Goal: Information Seeking & Learning: Learn about a topic

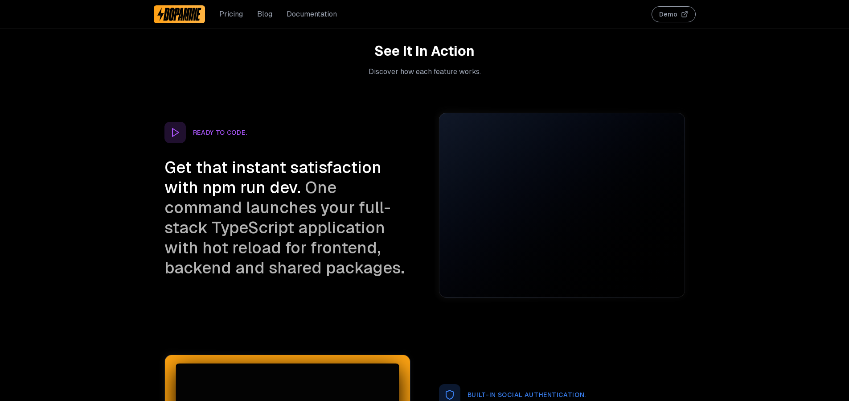
scroll to position [1395, 0]
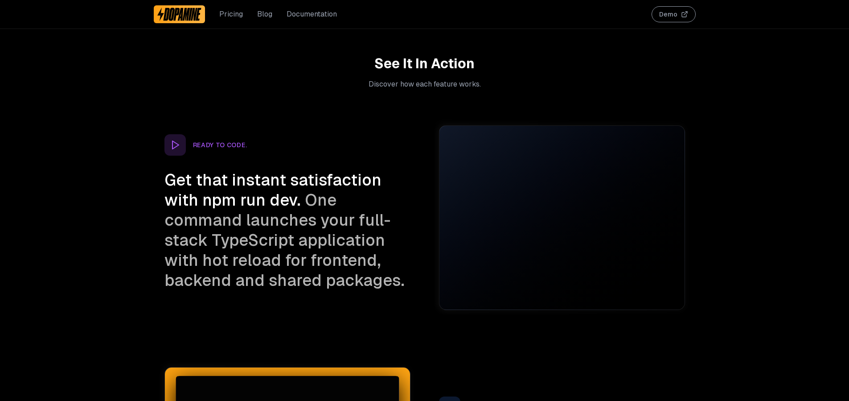
click at [300, 18] on link "Documentation" at bounding box center [312, 14] width 50 height 11
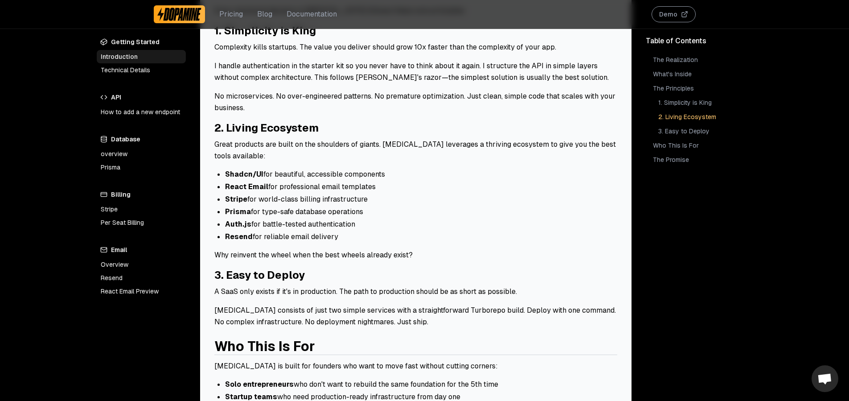
scroll to position [538, 0]
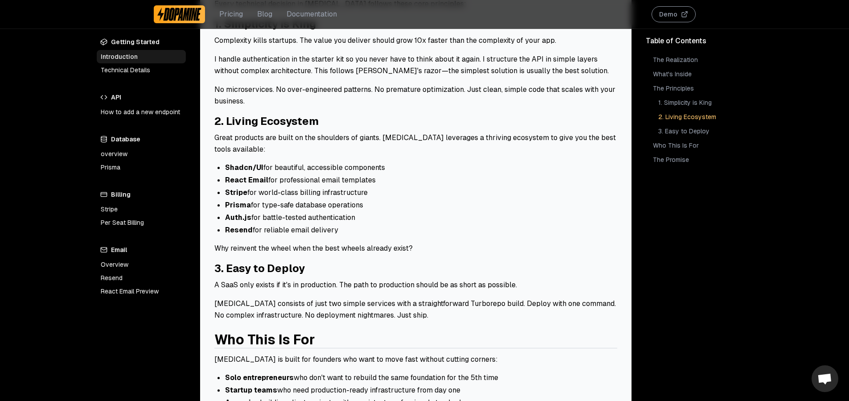
click at [281, 119] on link "2. Living Ecosystem" at bounding box center [266, 121] width 104 height 14
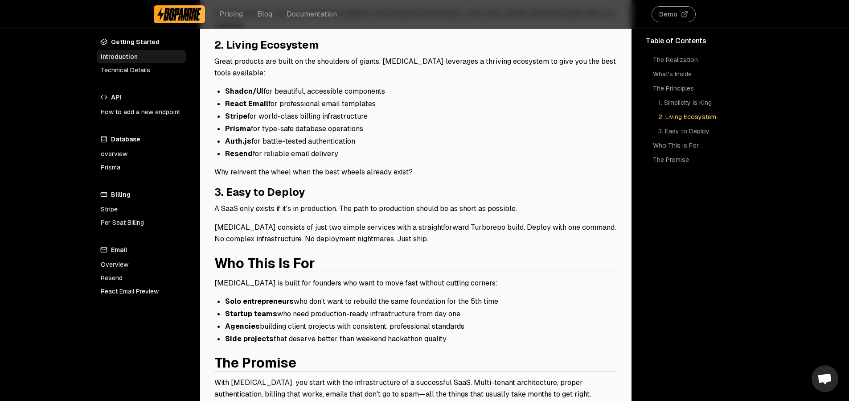
scroll to position [615, 0]
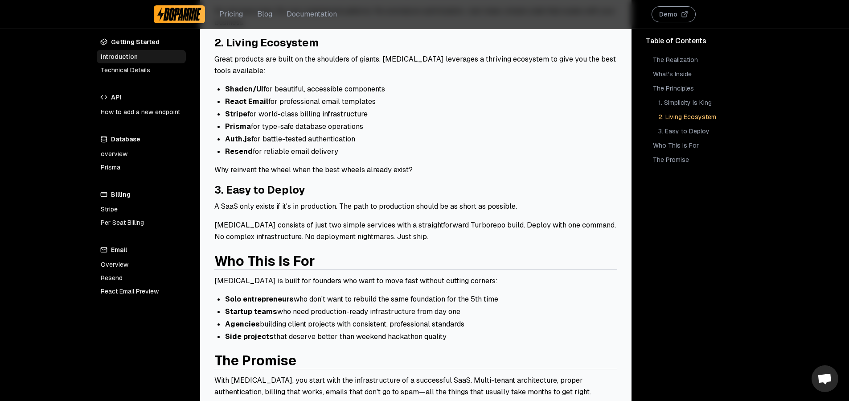
click at [291, 257] on link "Who This Is For" at bounding box center [264, 260] width 101 height 17
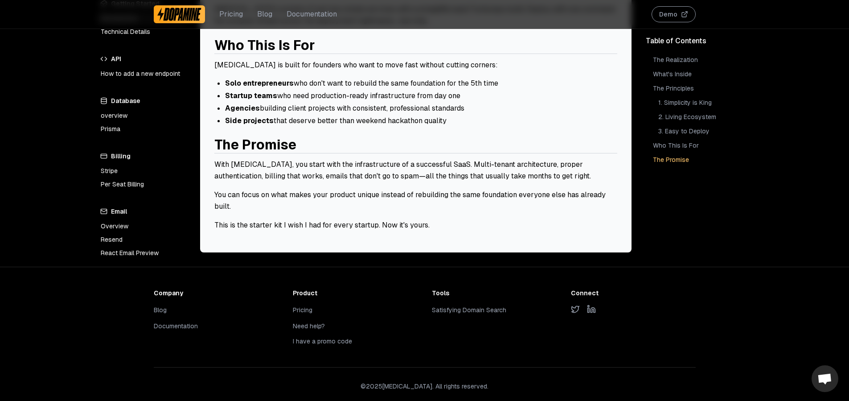
scroll to position [832, 0]
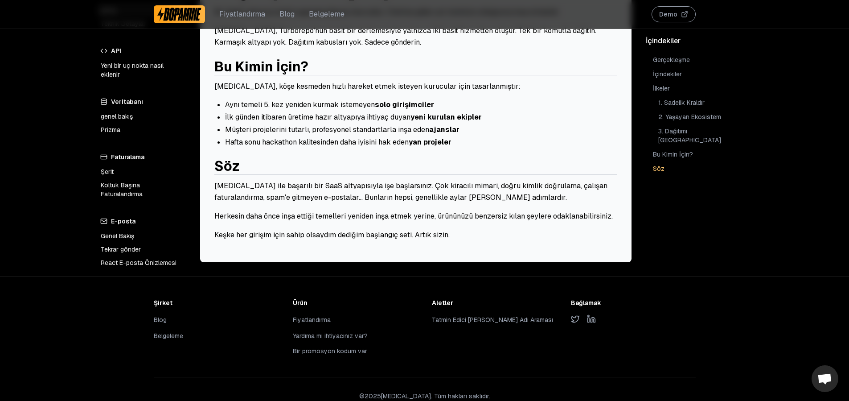
click at [484, 137] on li "Hafta [PERSON_NAME] kalitesinden daha iyisini [PERSON_NAME] yan projeler" at bounding box center [421, 142] width 392 height 11
click at [410, 111] on ul "Aynı temeli 5. kez yeniden kurmak istemeyen solo girişimciler İlk [PERSON_NAME]…" at bounding box center [415, 123] width 403 height 48
click at [410, 112] on li "İlk [PERSON_NAME] itibaren üretime hazır altyapıya ihtiyaç duyan yeni kurulan e…" at bounding box center [421, 117] width 392 height 11
click at [458, 137] on li "Hafta [PERSON_NAME] kalitesinden daha iyisini [PERSON_NAME] yan projeler" at bounding box center [421, 142] width 392 height 11
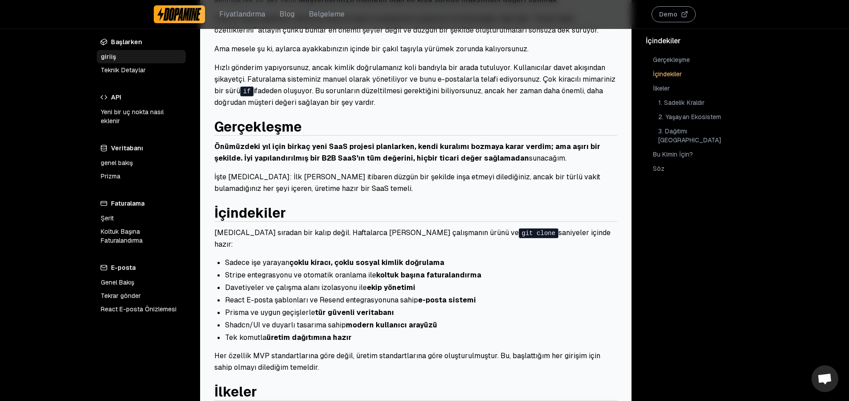
scroll to position [137, 0]
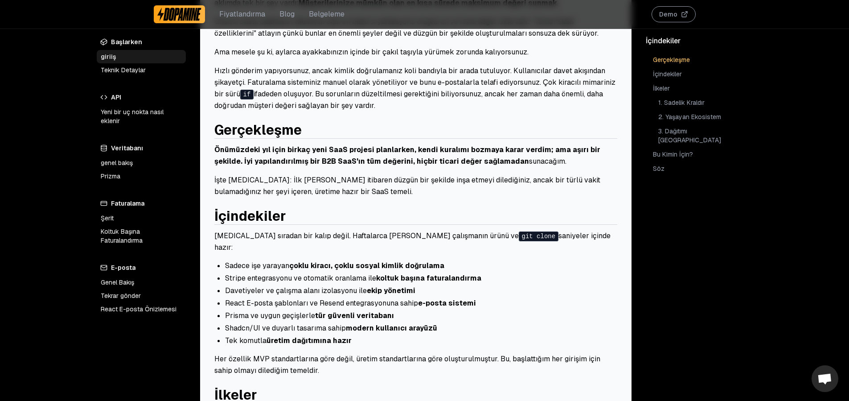
click at [145, 231] on font "Koltuk Başına Faturalandırma" at bounding box center [141, 236] width 81 height 18
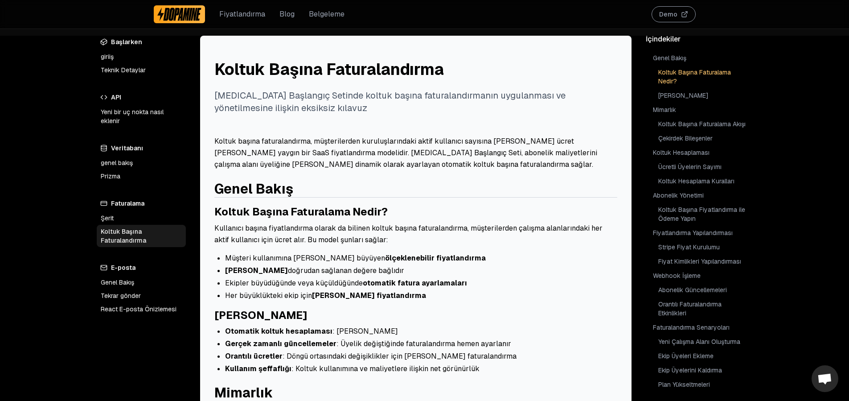
click at [113, 288] on link "Genel Bakış" at bounding box center [141, 282] width 89 height 13
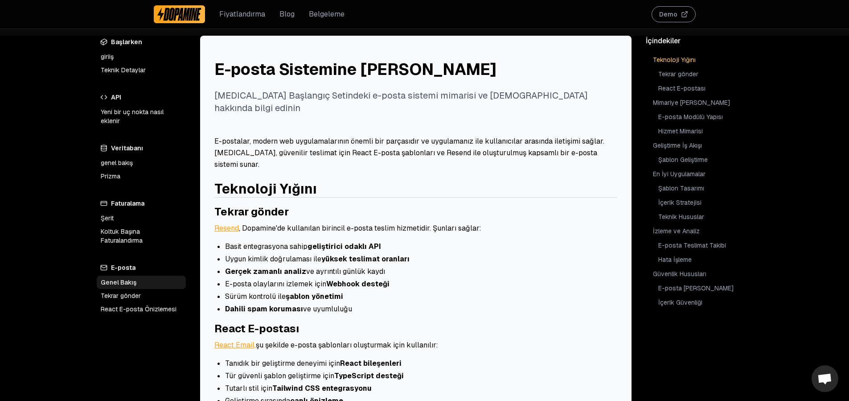
click at [117, 293] on font "Tekrar gönder" at bounding box center [121, 296] width 40 height 8
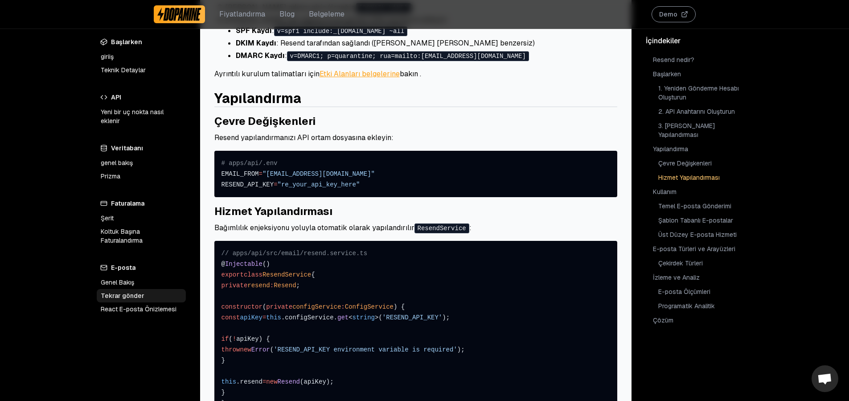
scroll to position [535, 0]
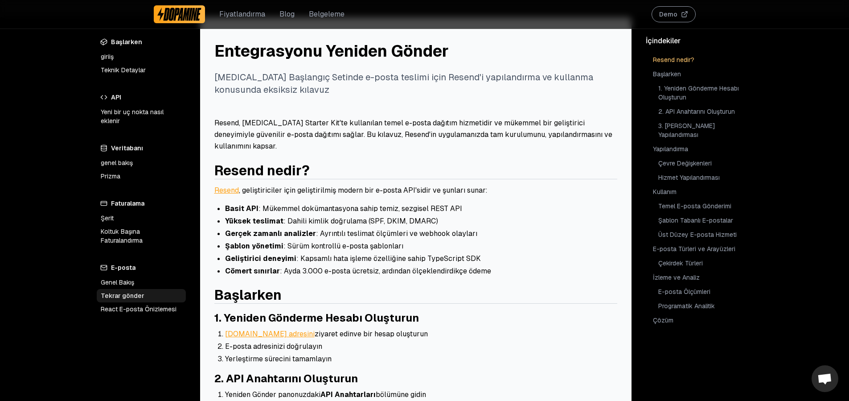
scroll to position [7, 0]
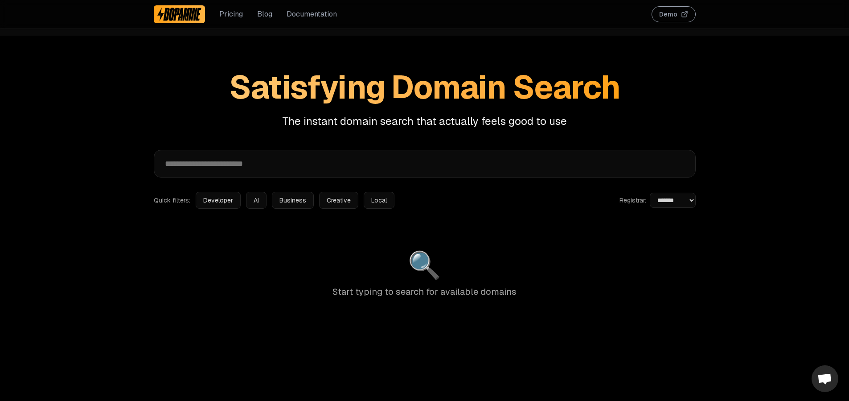
click at [333, 103] on span "Satisfying Domain Search" at bounding box center [424, 86] width 391 height 41
click at [350, 142] on div "**********" at bounding box center [425, 191] width 571 height 269
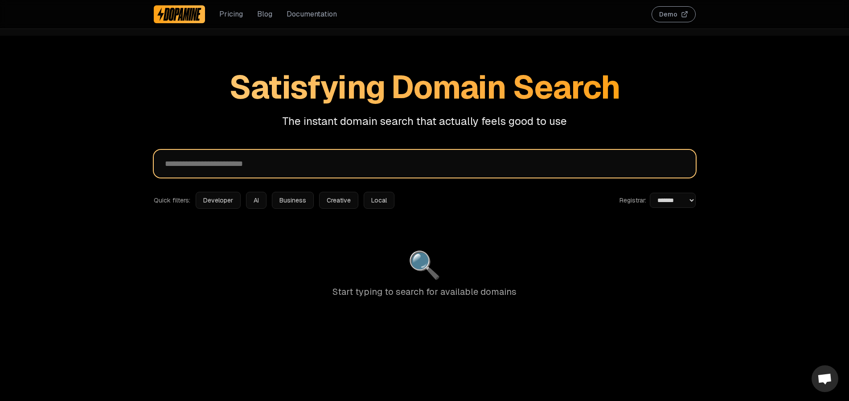
drag, startPoint x: 348, startPoint y: 160, endPoint x: 342, endPoint y: 165, distance: 7.3
click at [347, 161] on input "text" at bounding box center [425, 164] width 542 height 28
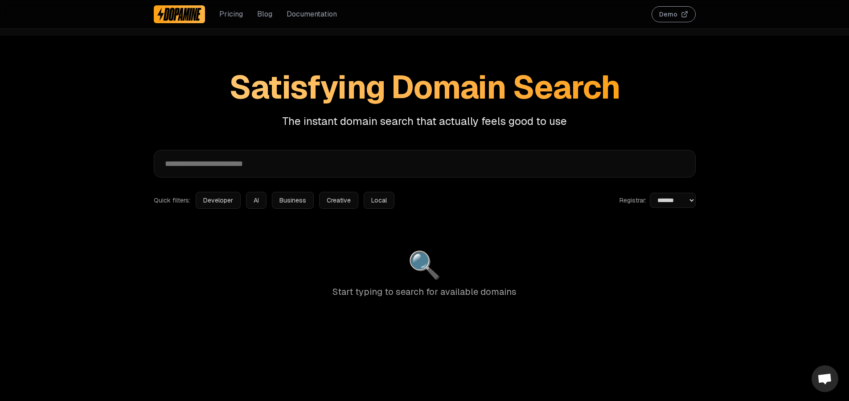
drag, startPoint x: 209, startPoint y: 107, endPoint x: 277, endPoint y: 89, distance: 70.1
click at [209, 107] on div "Satisfying Domain Search The instant domain search that actually feels good to …" at bounding box center [425, 92] width 542 height 71
